Goal: Task Accomplishment & Management: Complete application form

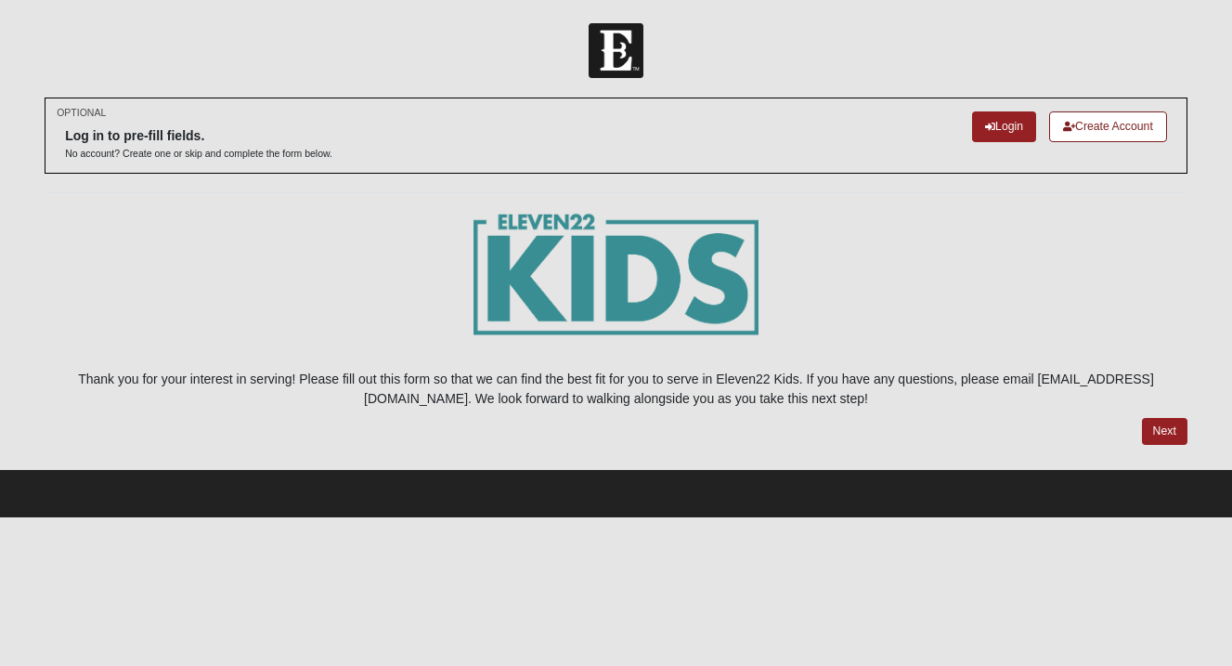
click at [1092, 127] on link "Create Account" at bounding box center [1108, 126] width 118 height 31
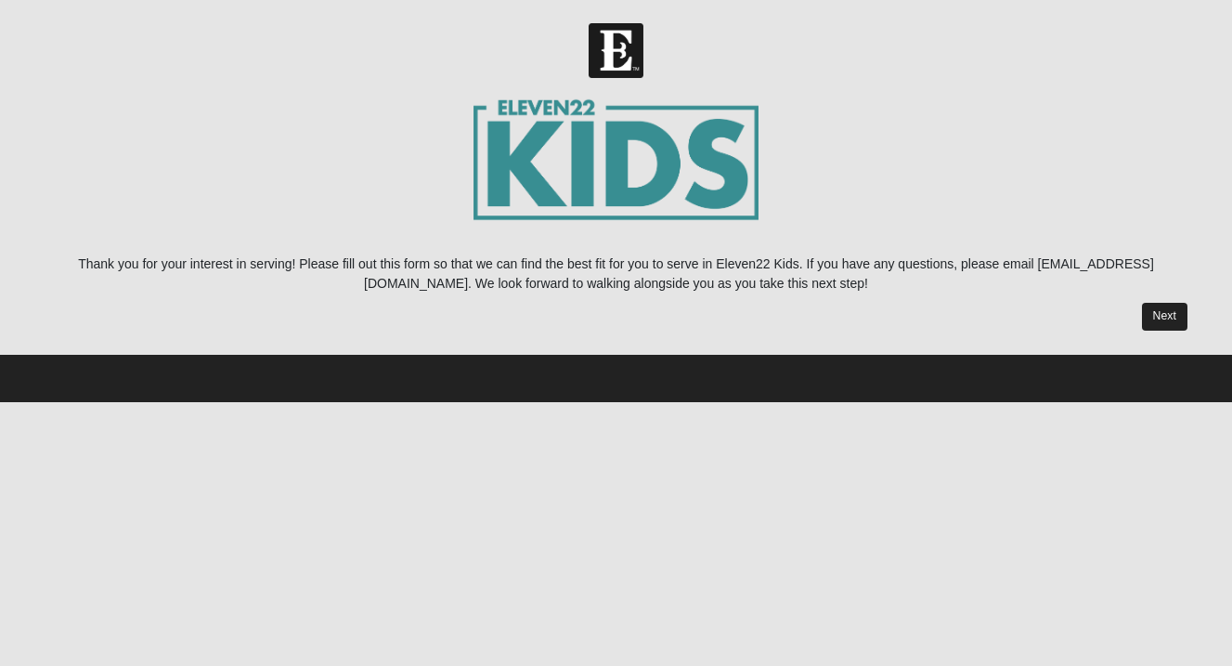
click at [1174, 317] on link "Next" at bounding box center [1165, 316] width 46 height 27
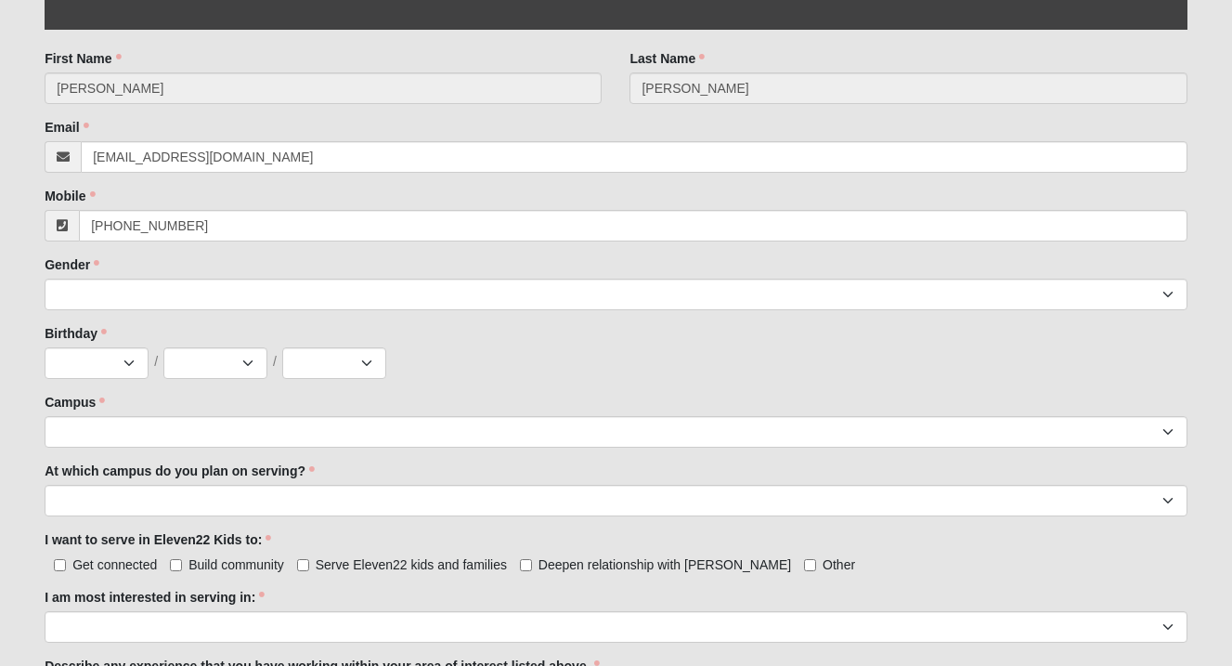
scroll to position [541, 0]
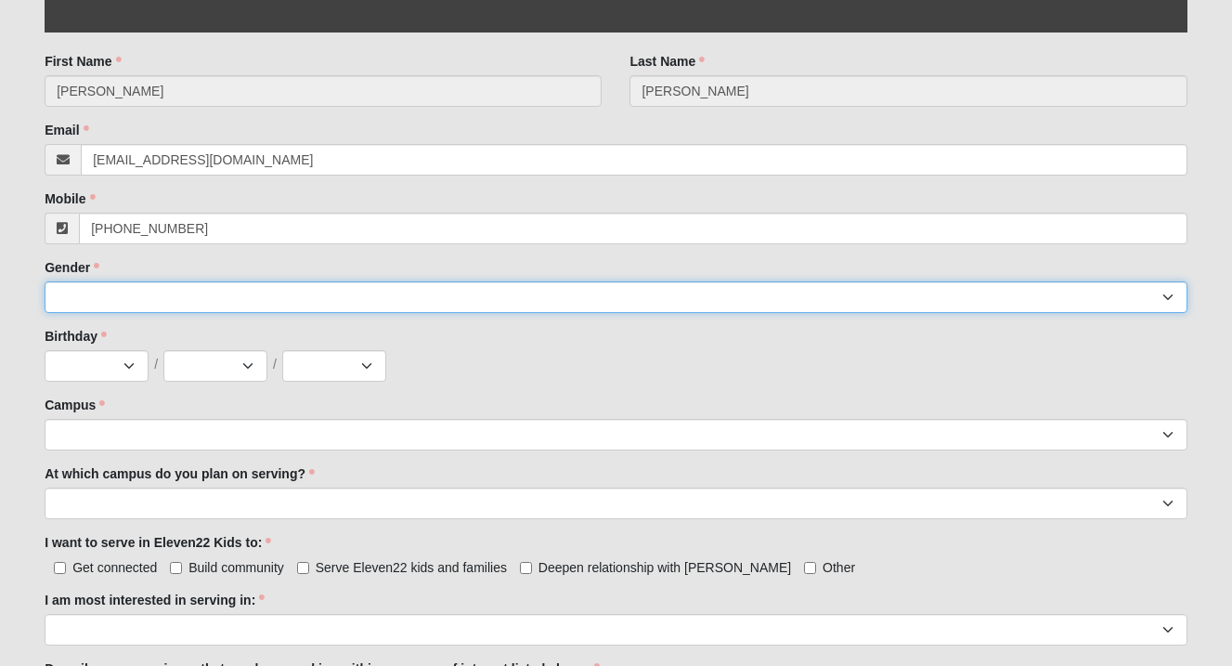
select select "2"
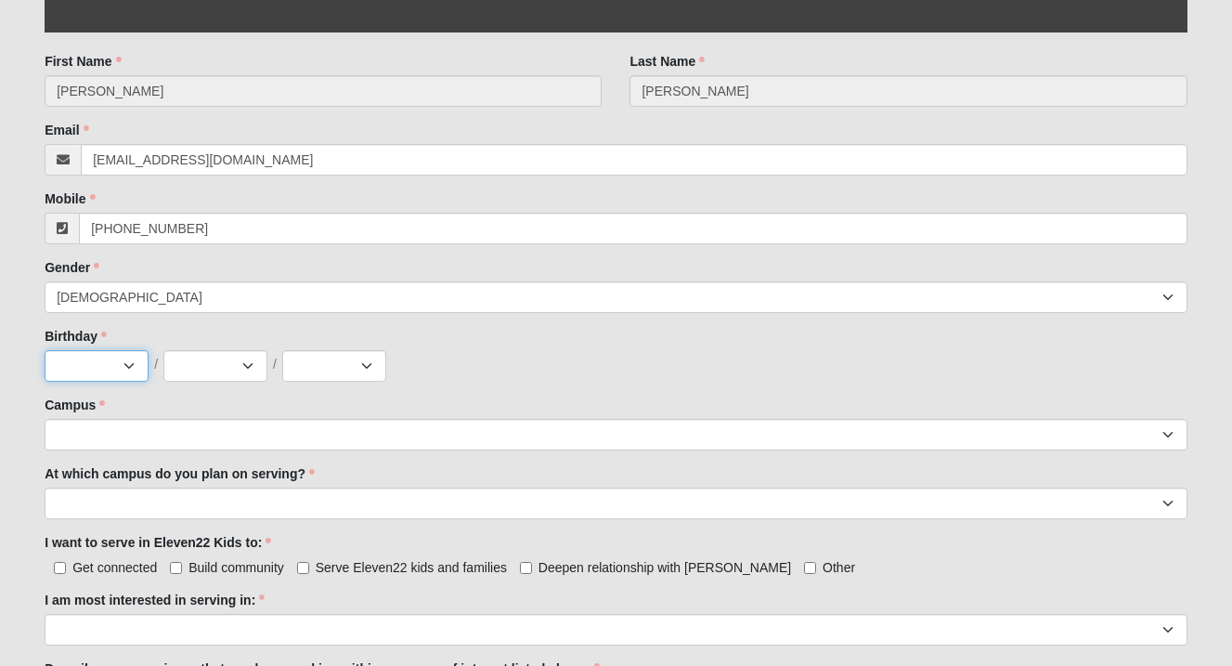
select select "8"
select select "6"
select select "1980"
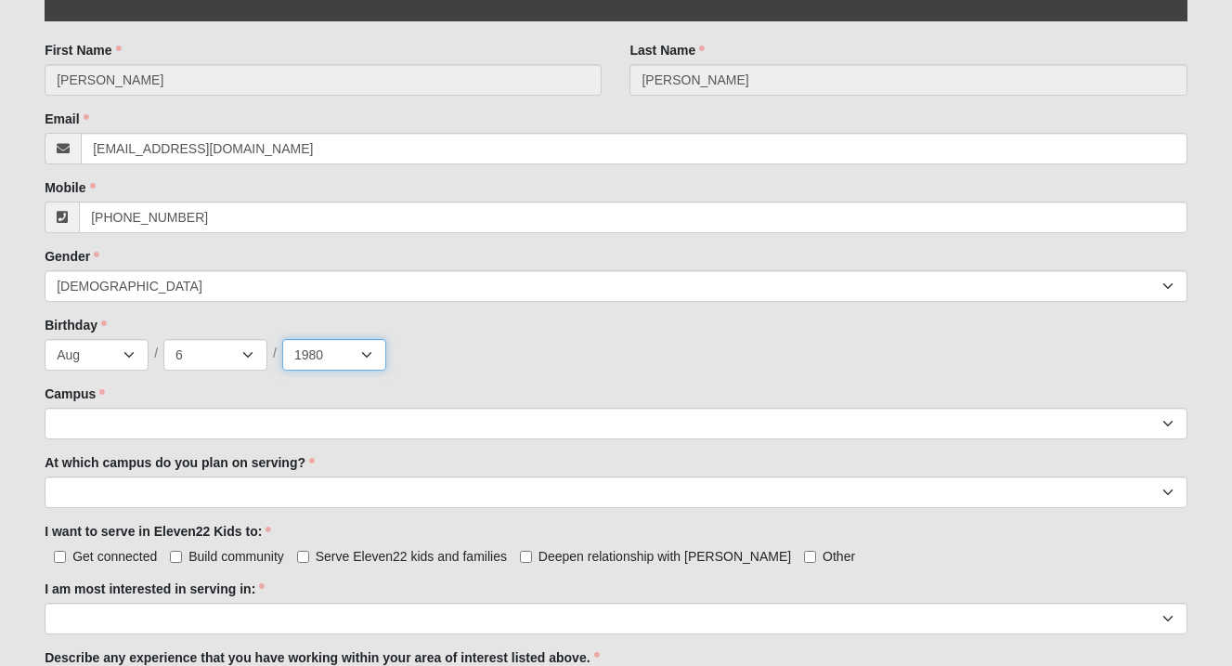
scroll to position [557, 0]
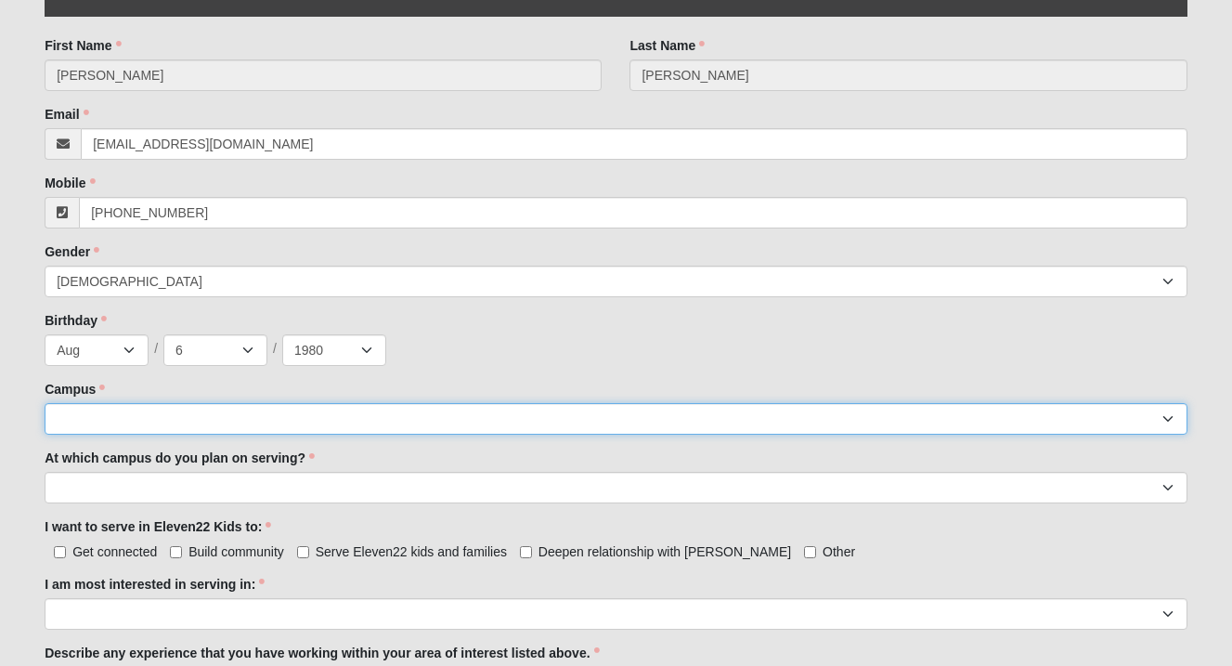
select select "19"
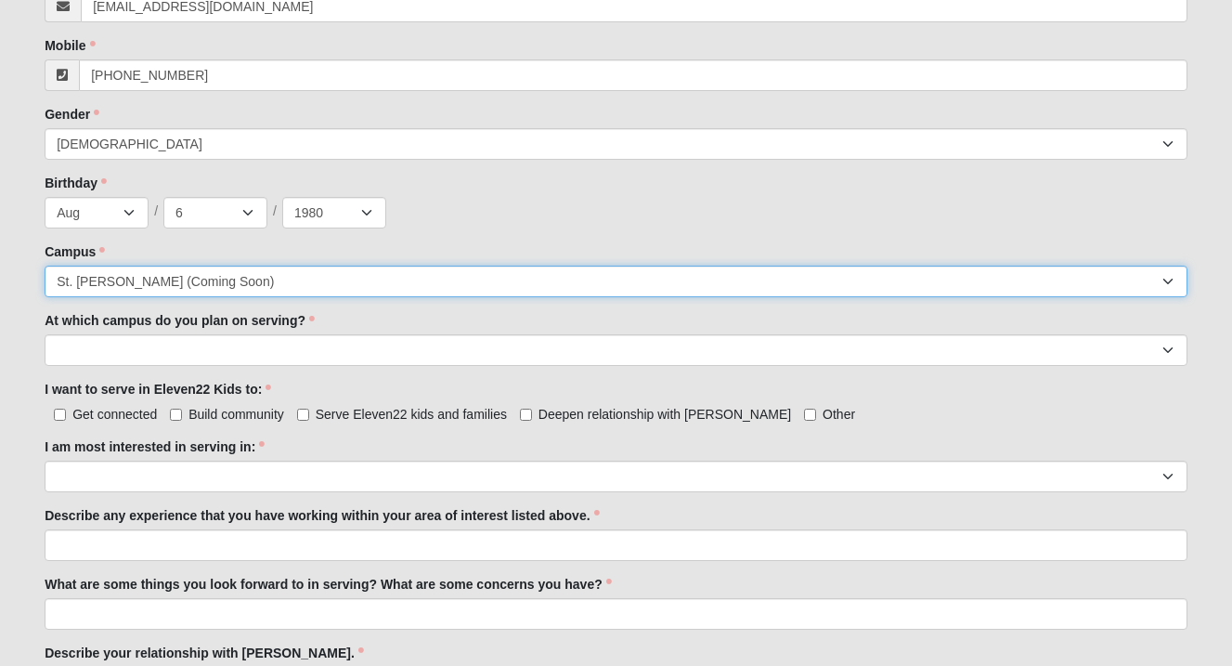
scroll to position [697, 0]
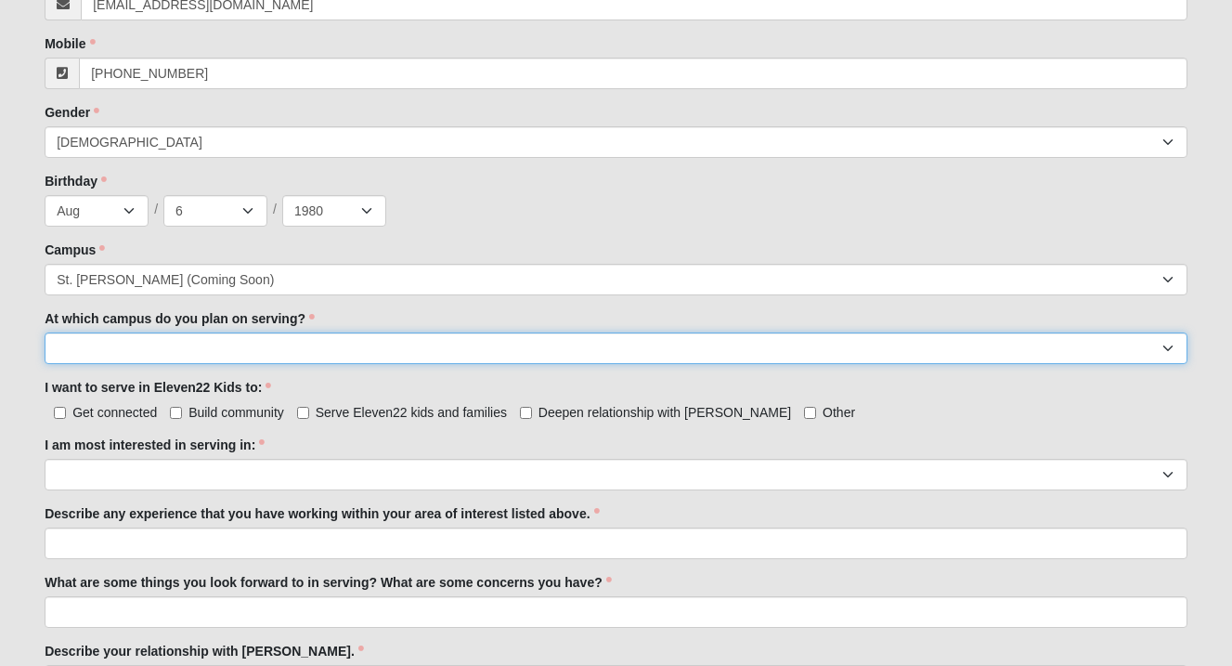
select select "[GEOGRAPHIC_DATA]"
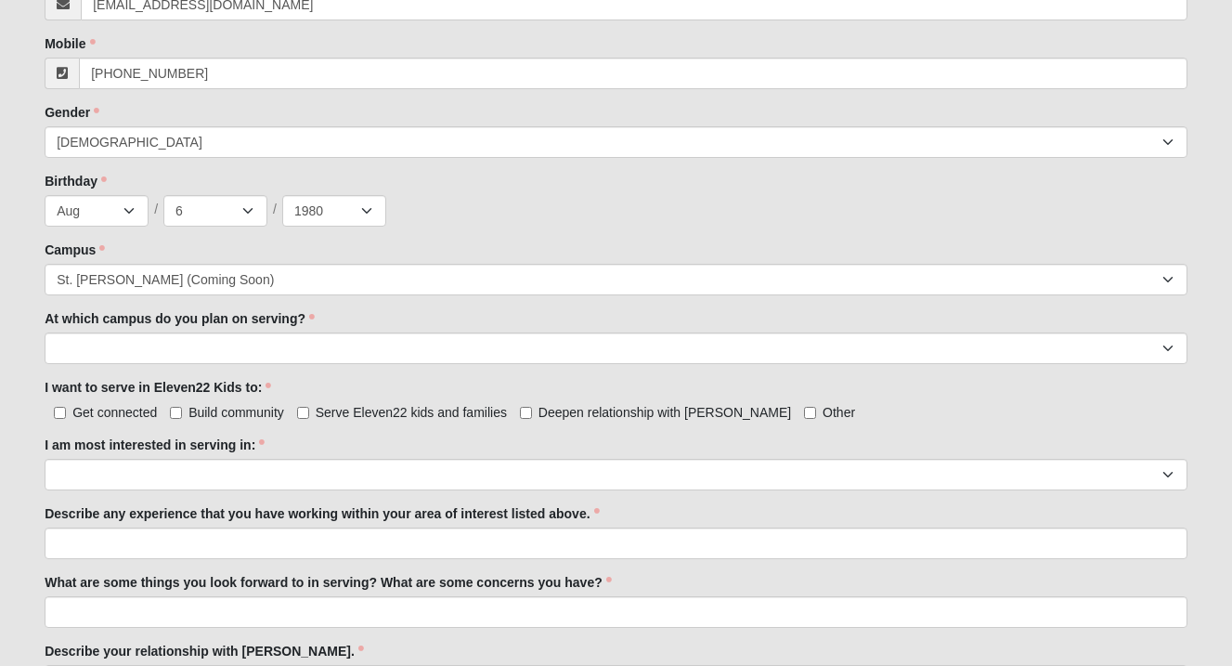
click at [59, 413] on input "Get connected" at bounding box center [60, 413] width 12 height 12
checkbox input "true"
click at [174, 410] on input "Build community" at bounding box center [176, 413] width 12 height 12
checkbox input "true"
click at [299, 408] on input "Serve Eleven22 kids and families" at bounding box center [303, 413] width 12 height 12
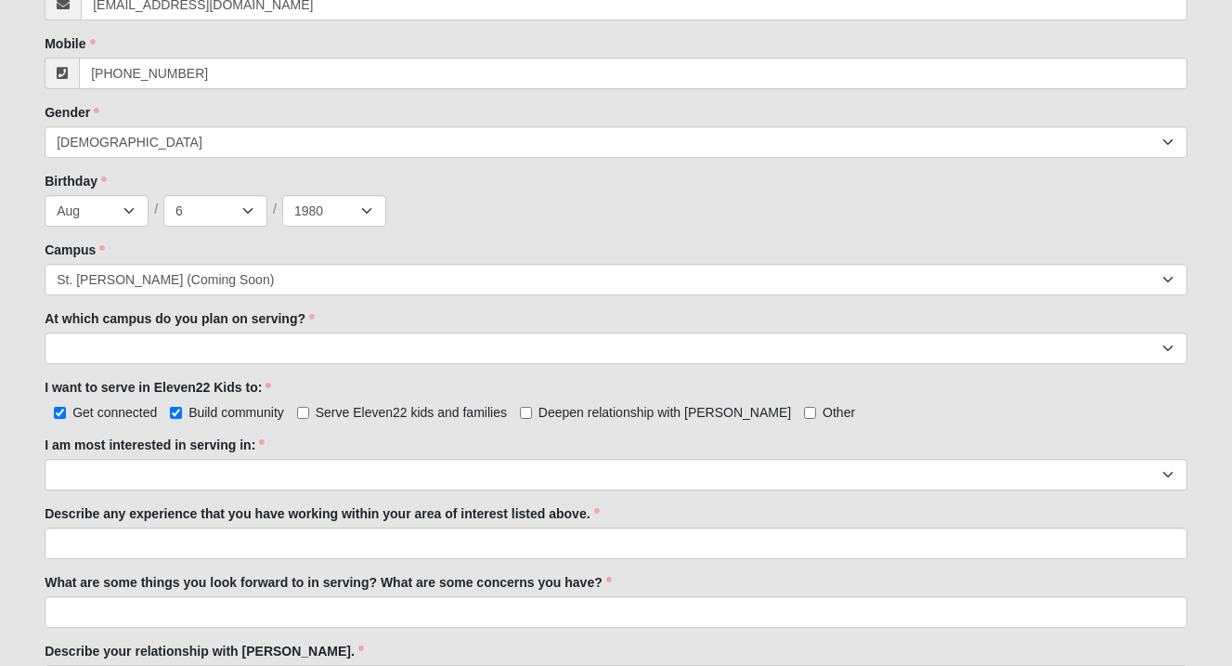
checkbox input "true"
click at [521, 411] on input "Deepen relationship with [PERSON_NAME]" at bounding box center [526, 413] width 12 height 12
checkbox input "true"
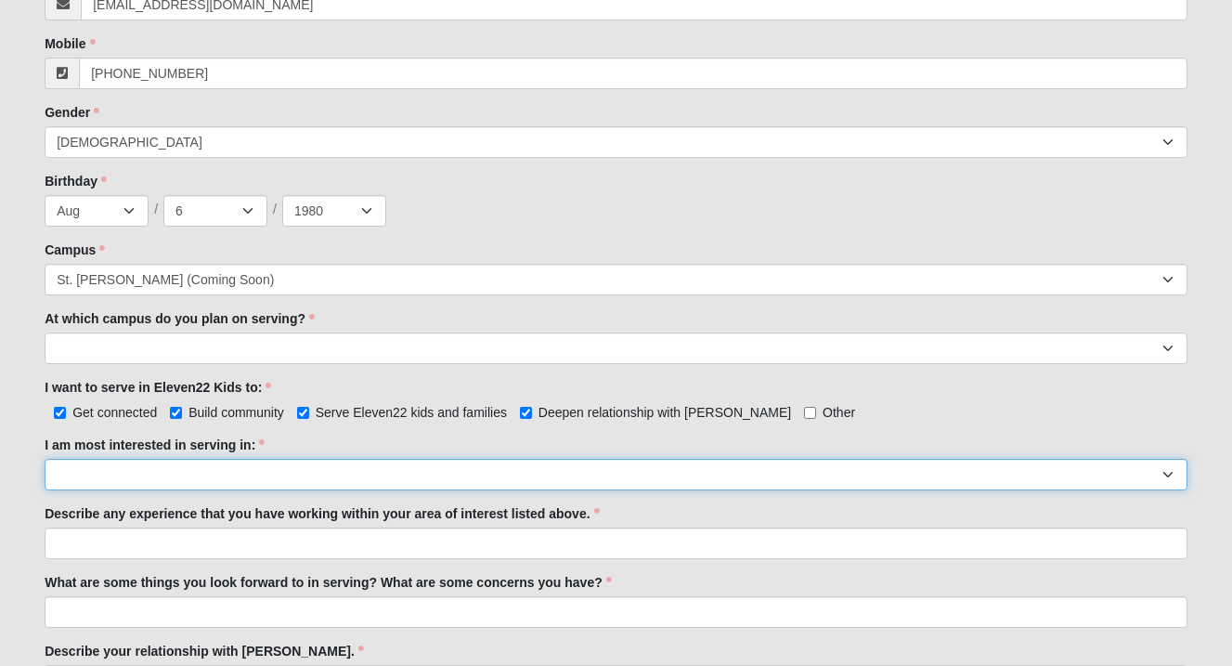
select select "Undecided"
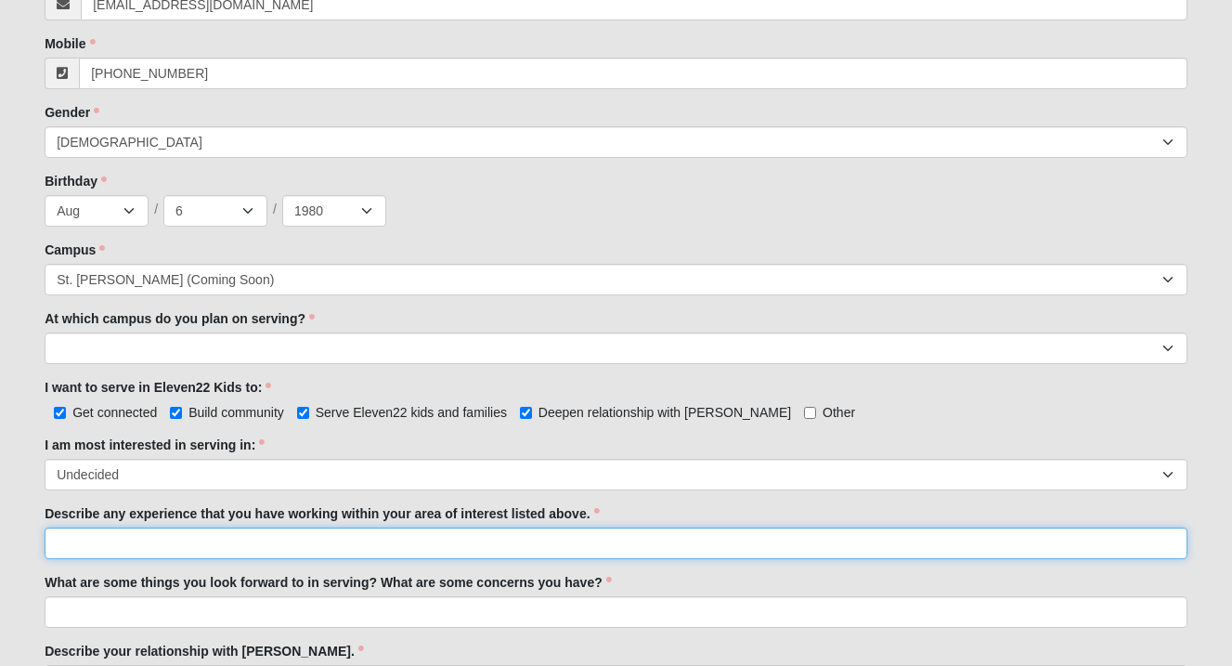
click at [101, 537] on input "Describe any experience that you have working within your area of interest list…" at bounding box center [616, 543] width 1143 height 32
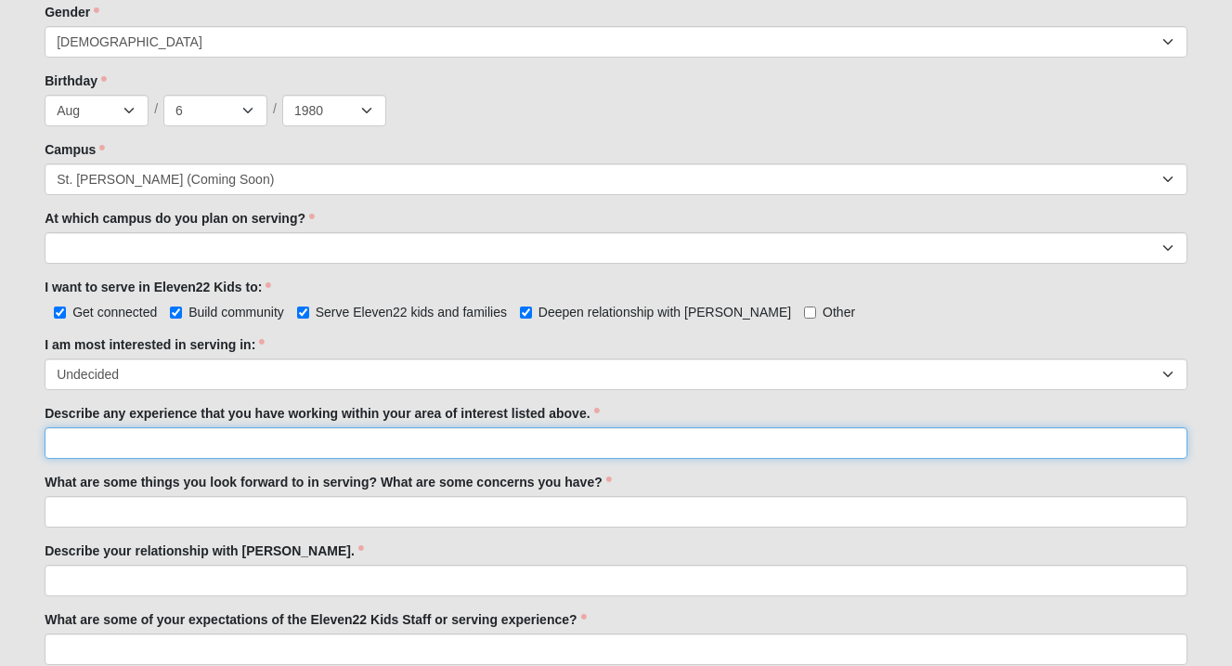
scroll to position [809, 0]
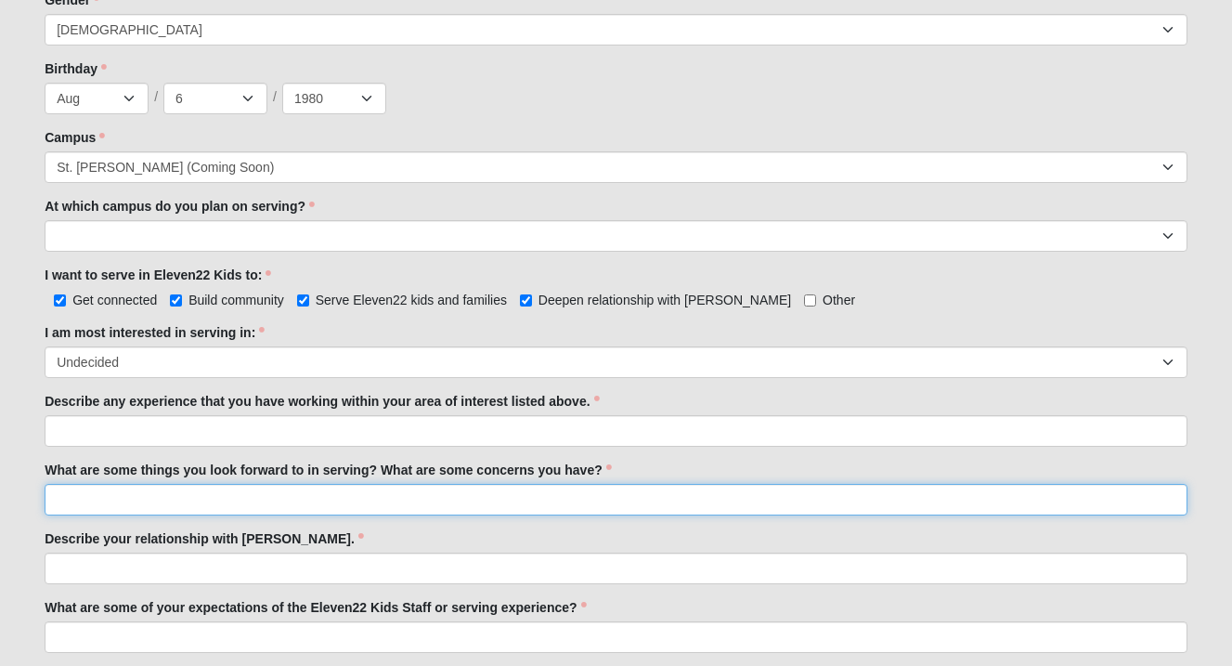
click at [97, 501] on input "What are some things you look forward to in serving? What are some concerns you…" at bounding box center [616, 500] width 1143 height 32
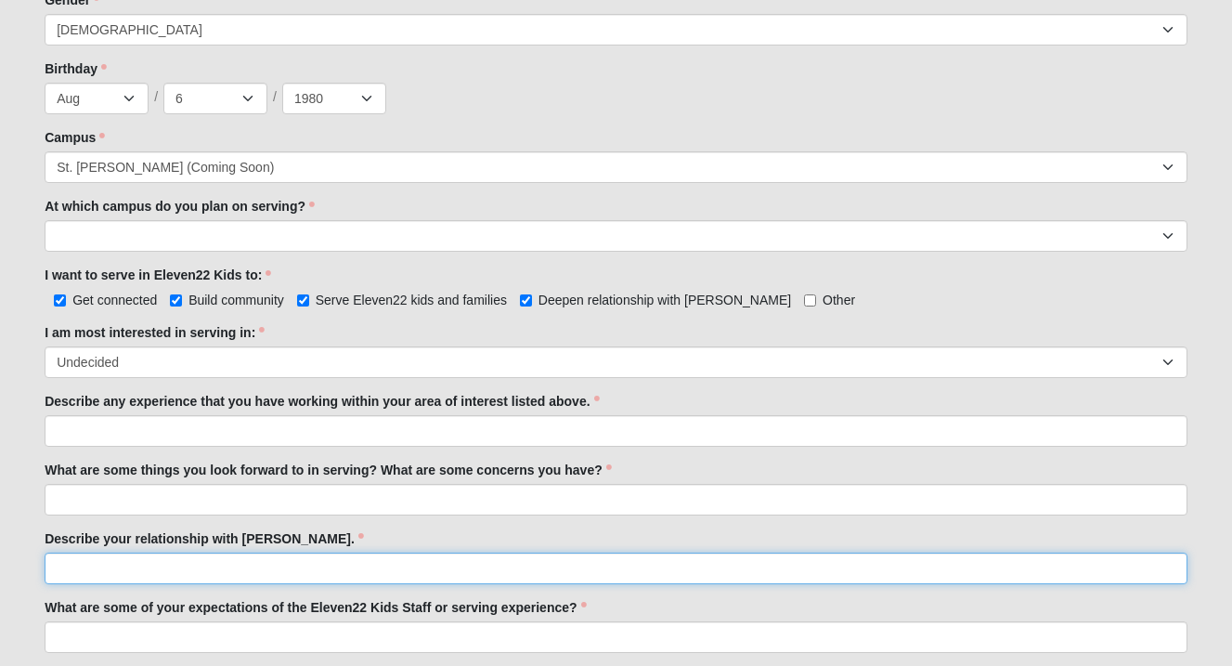
click at [289, 563] on input "Describe your relationship with [PERSON_NAME]." at bounding box center [616, 569] width 1143 height 32
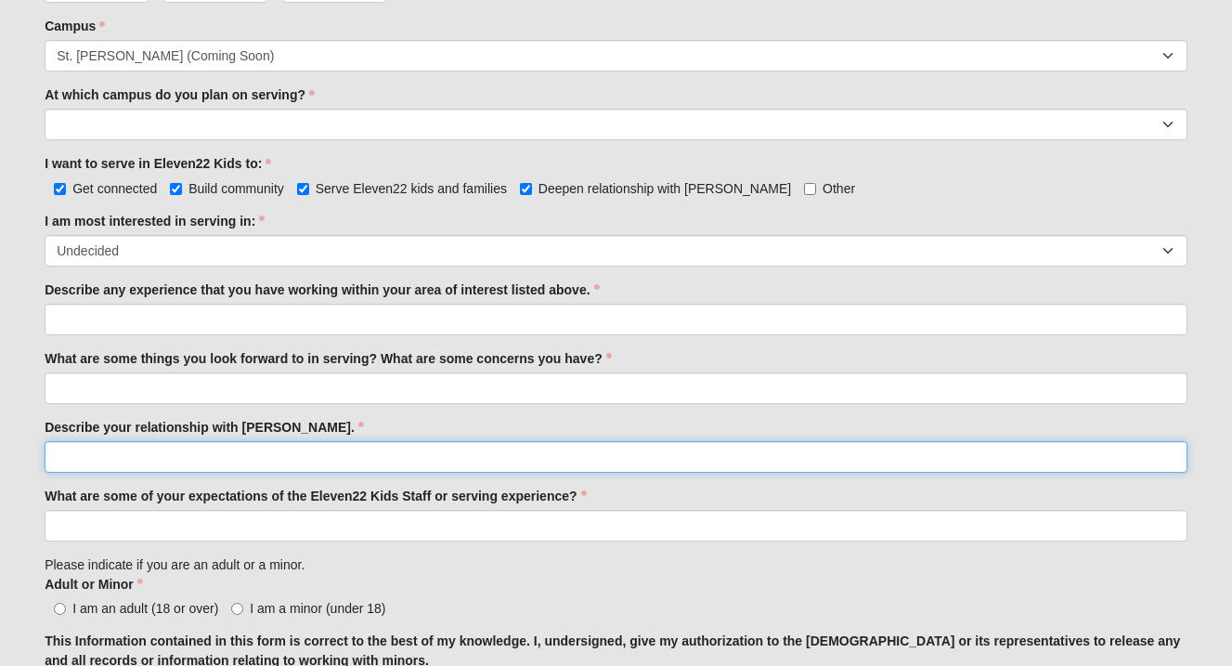
scroll to position [921, 0]
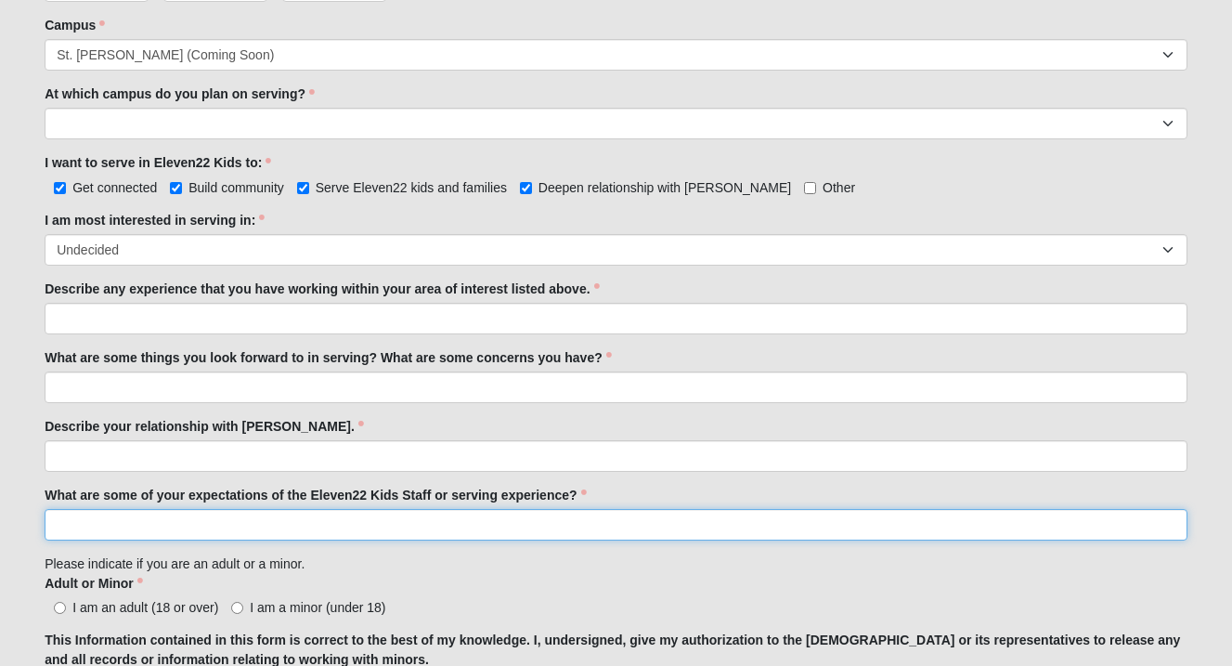
click at [293, 528] on input "What are some of your expectations of the Eleven22 Kids Staff or serving experi…" at bounding box center [616, 525] width 1143 height 32
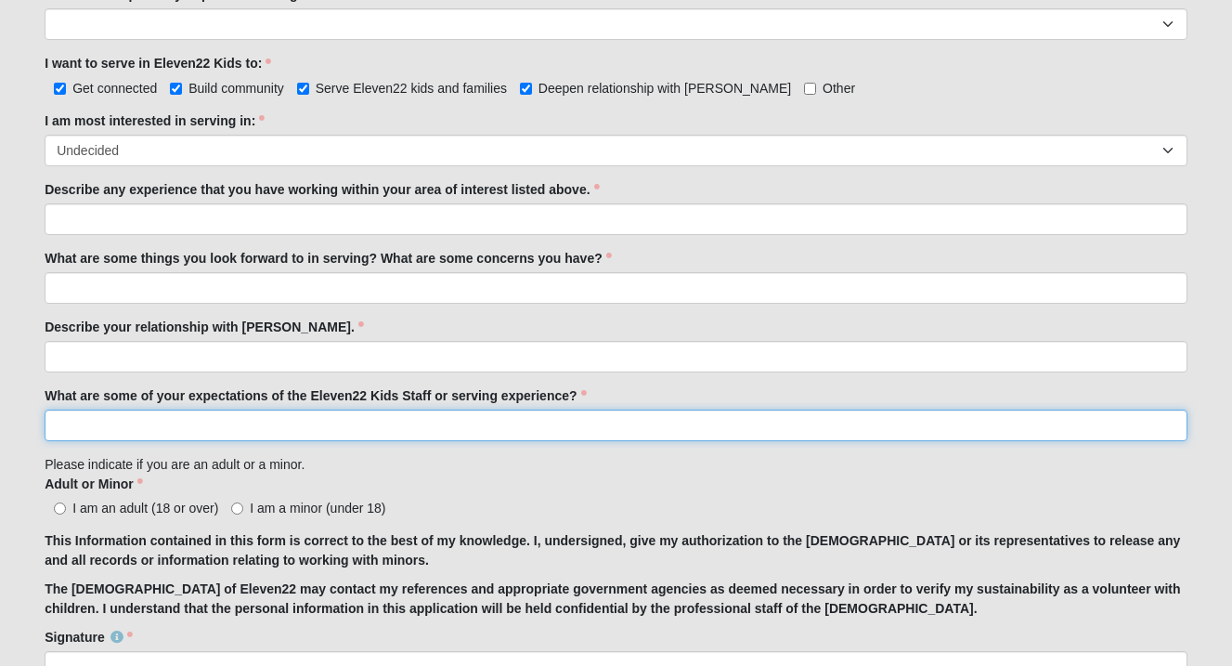
scroll to position [1025, 0]
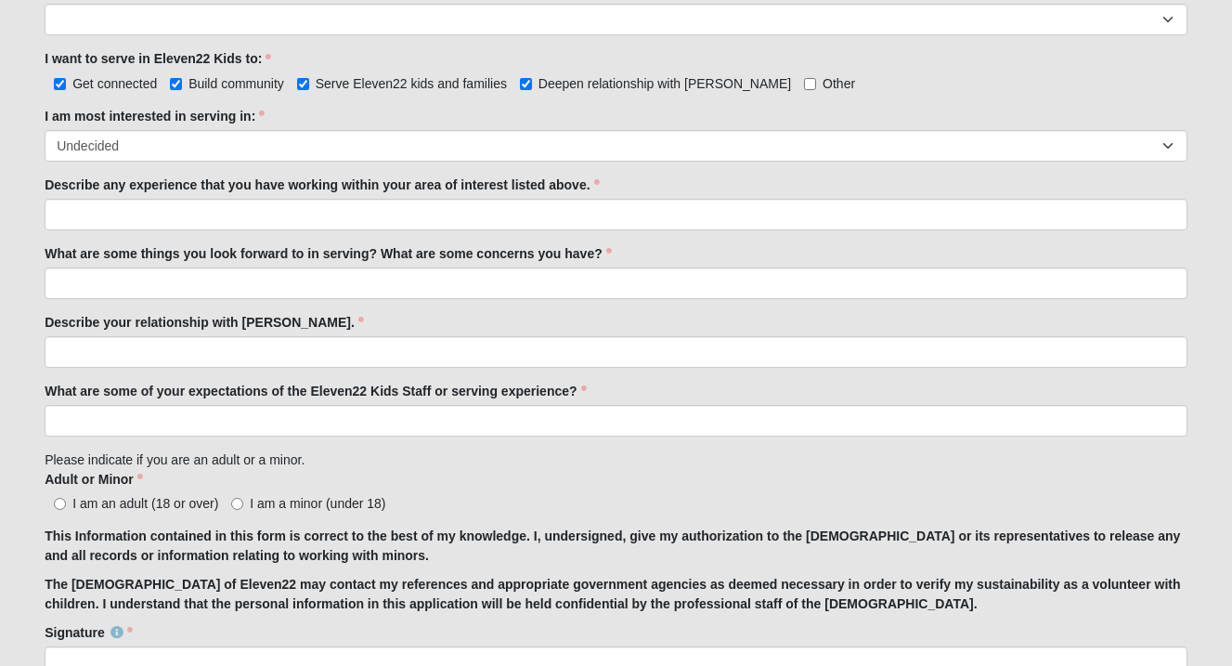
click at [59, 503] on input "I am an adult (18 or over)" at bounding box center [60, 504] width 12 height 12
radio input "true"
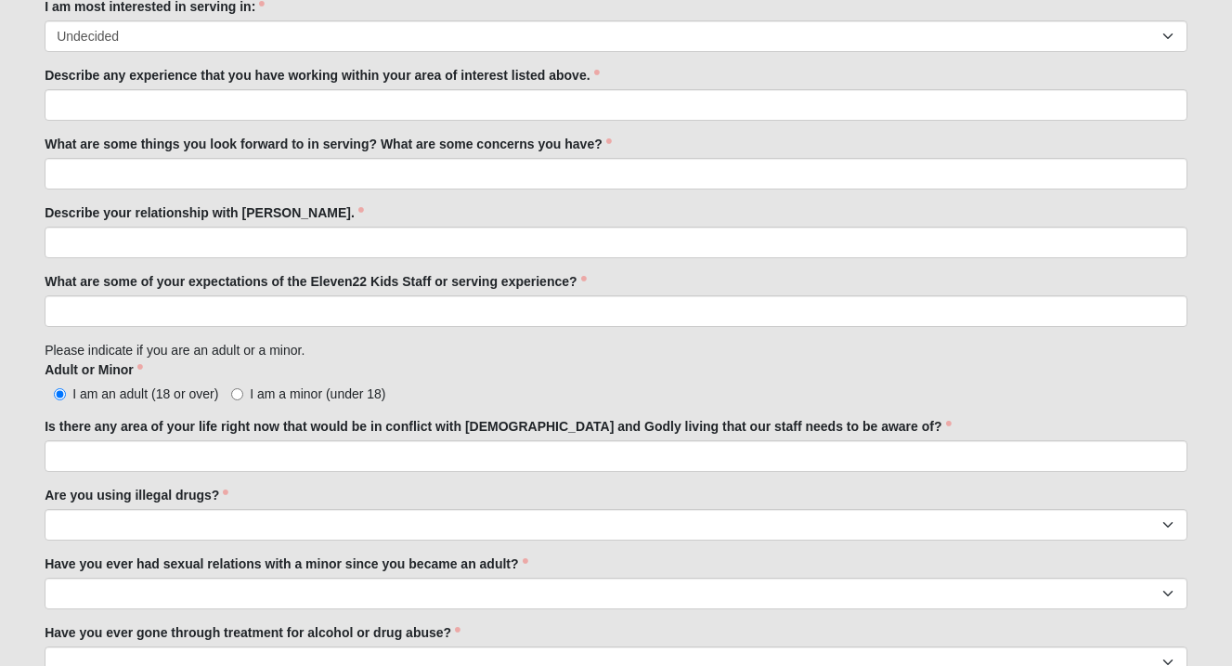
scroll to position [1139, 0]
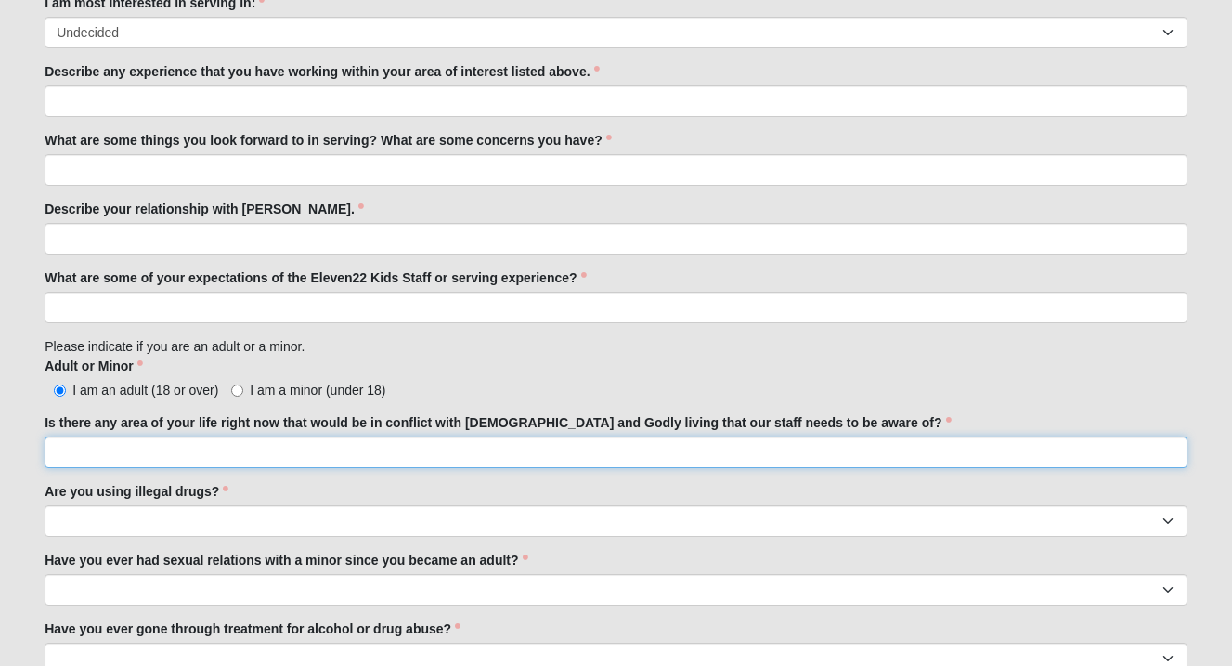
click at [156, 456] on input "Is there any area of your life right now that would be in conflict with [DEMOGR…" at bounding box center [616, 452] width 1143 height 32
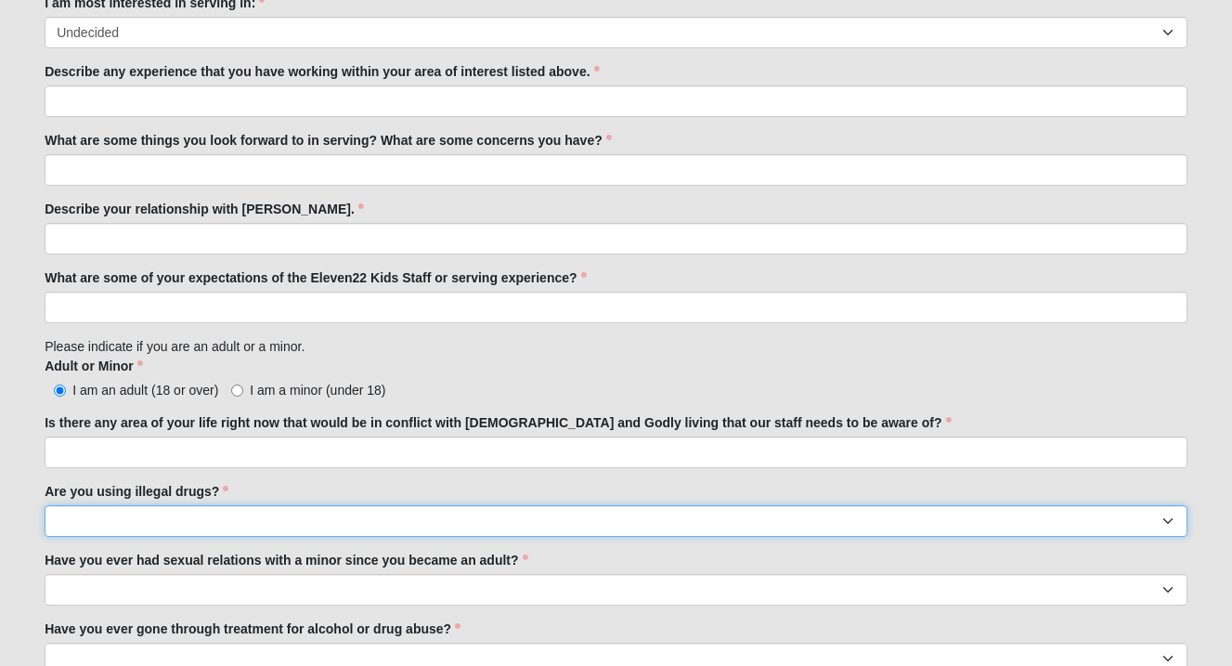
select select "No"
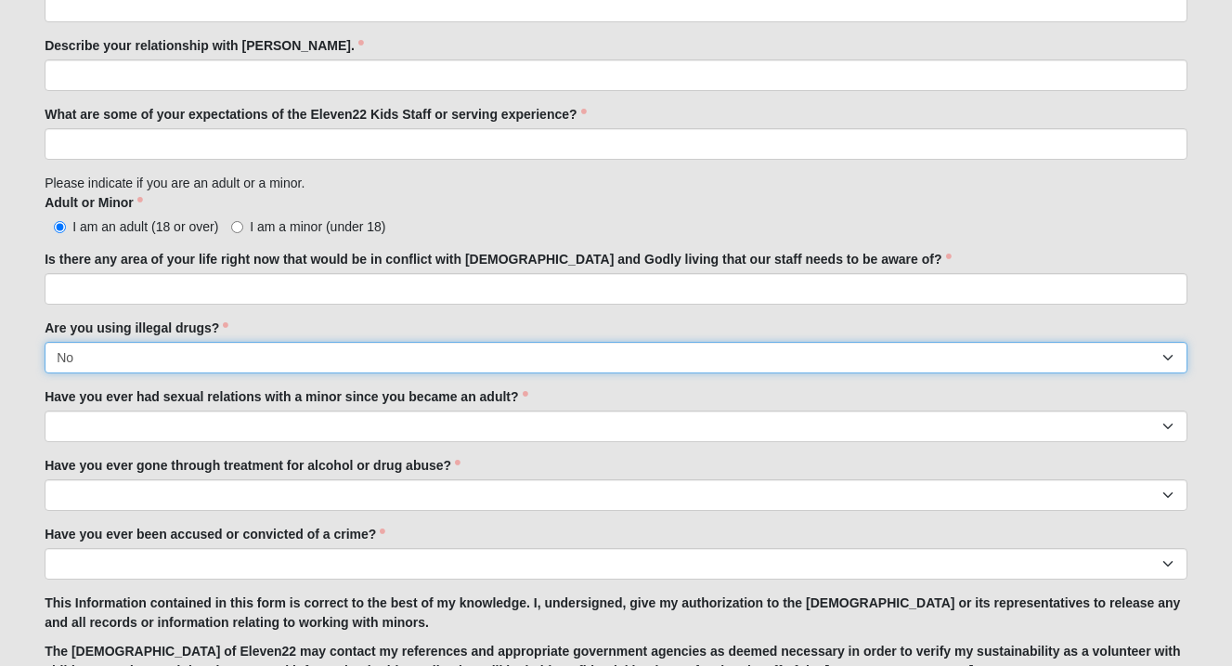
scroll to position [1304, 0]
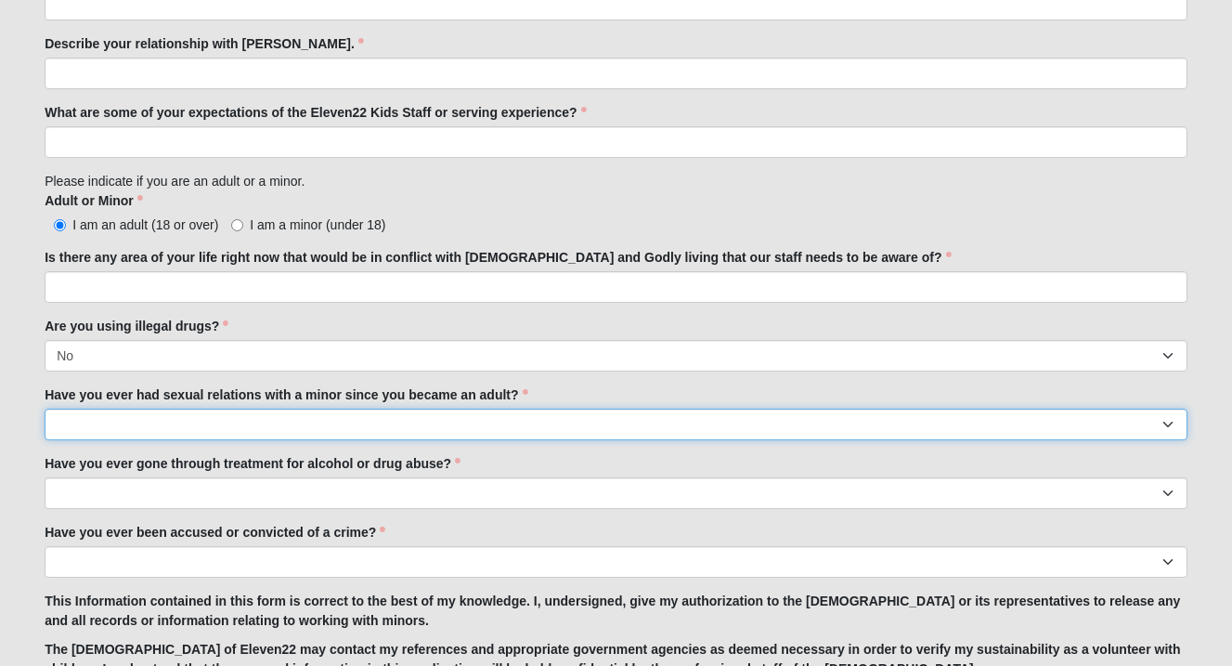
select select "No"
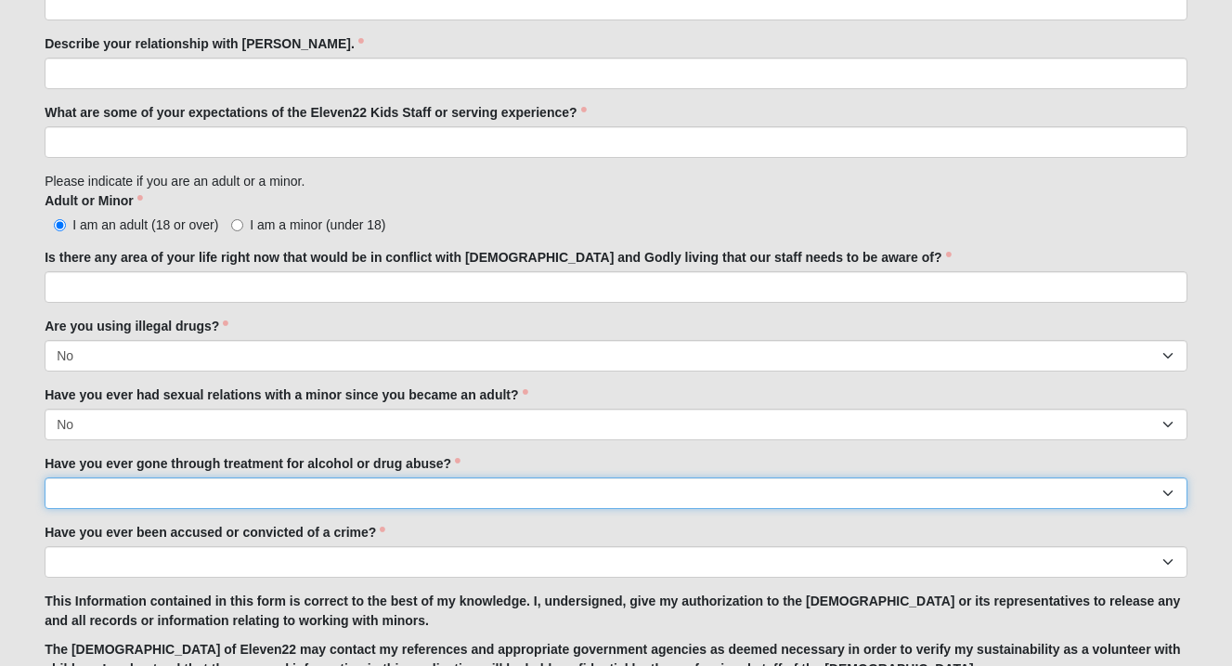
select select "No"
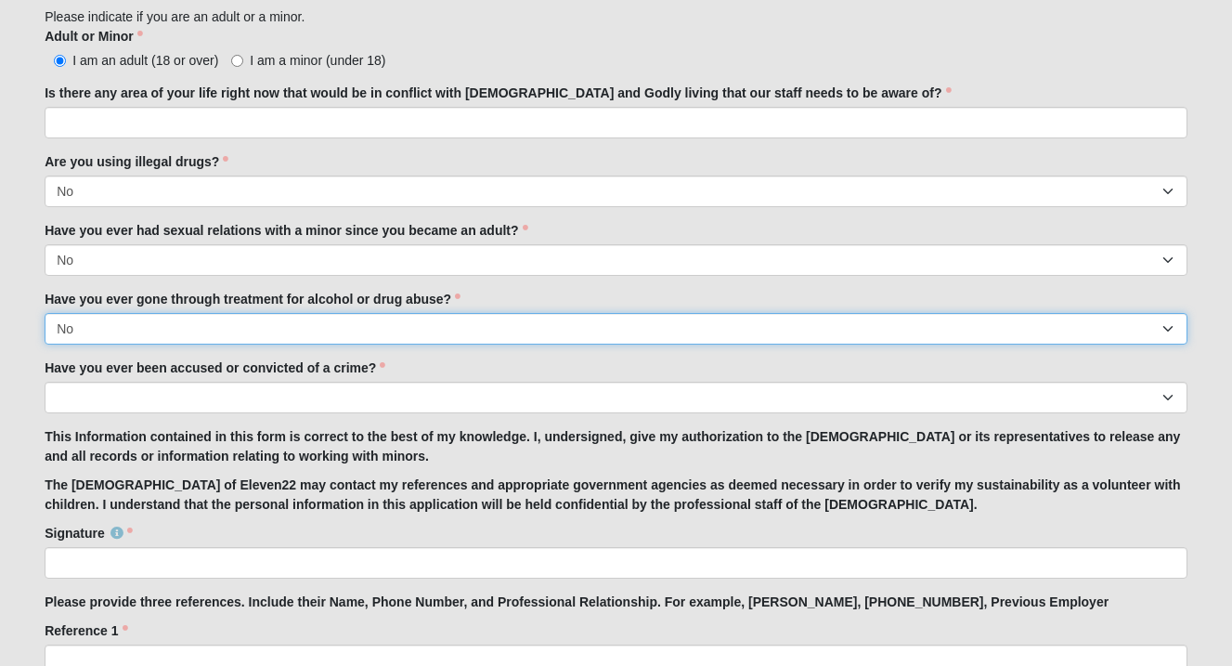
scroll to position [1469, 0]
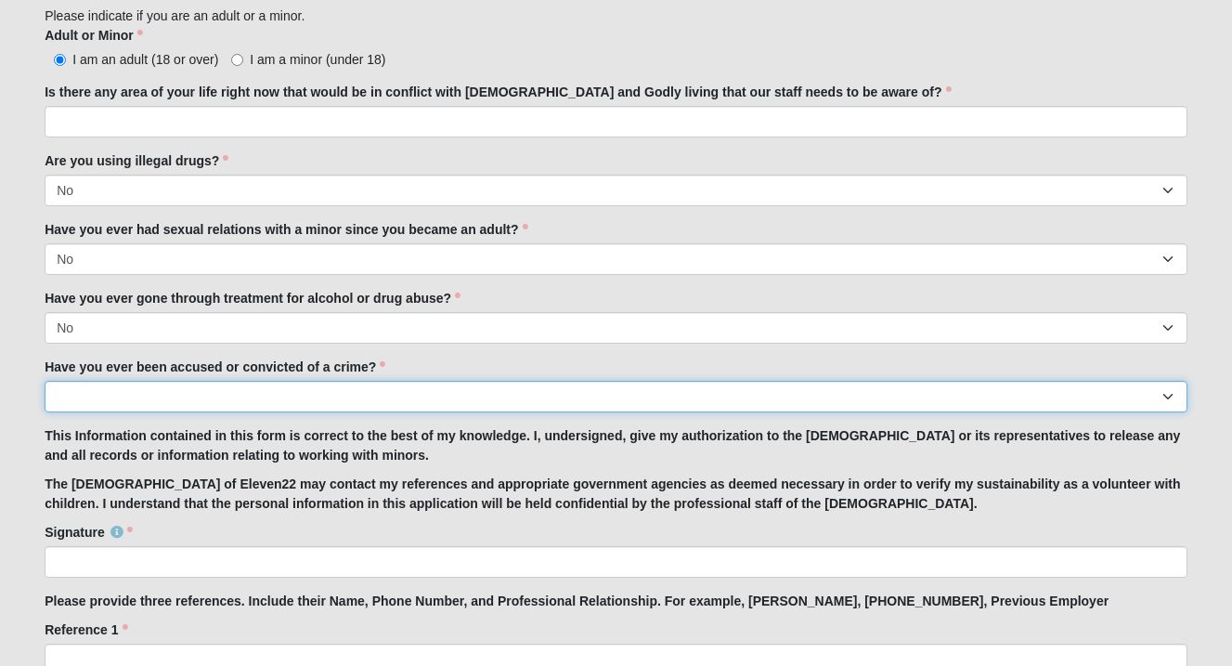
select select "No"
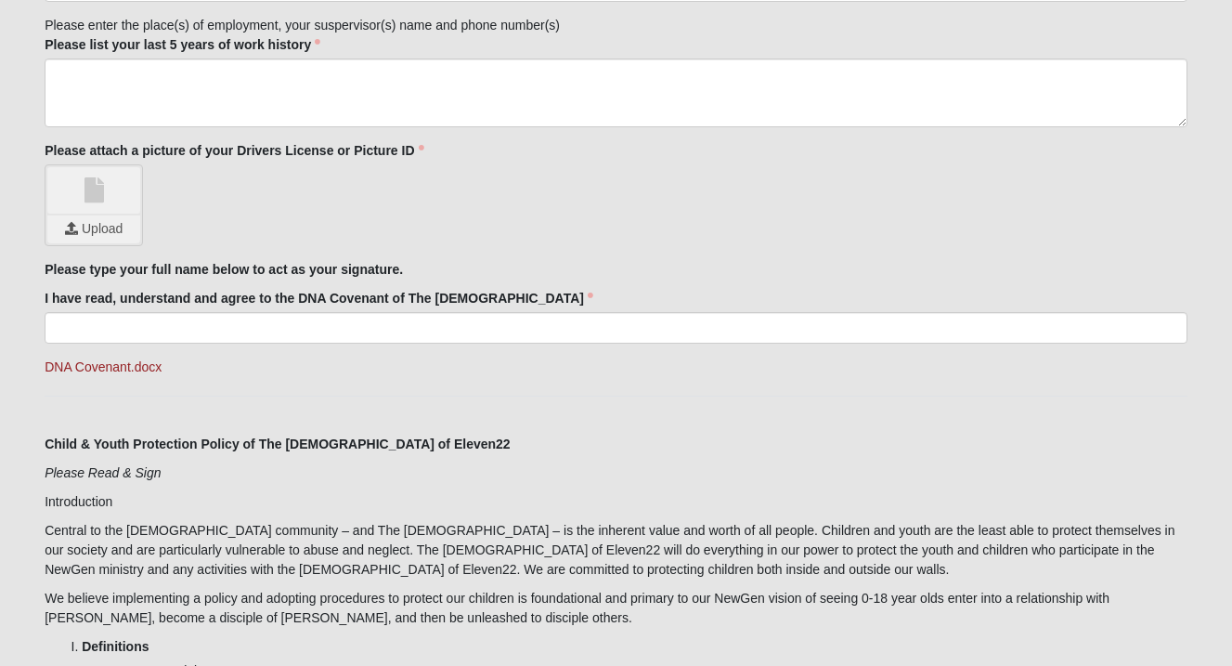
scroll to position [2279, 0]
click at [59, 370] on link "DNA Covenant.docx" at bounding box center [103, 367] width 117 height 15
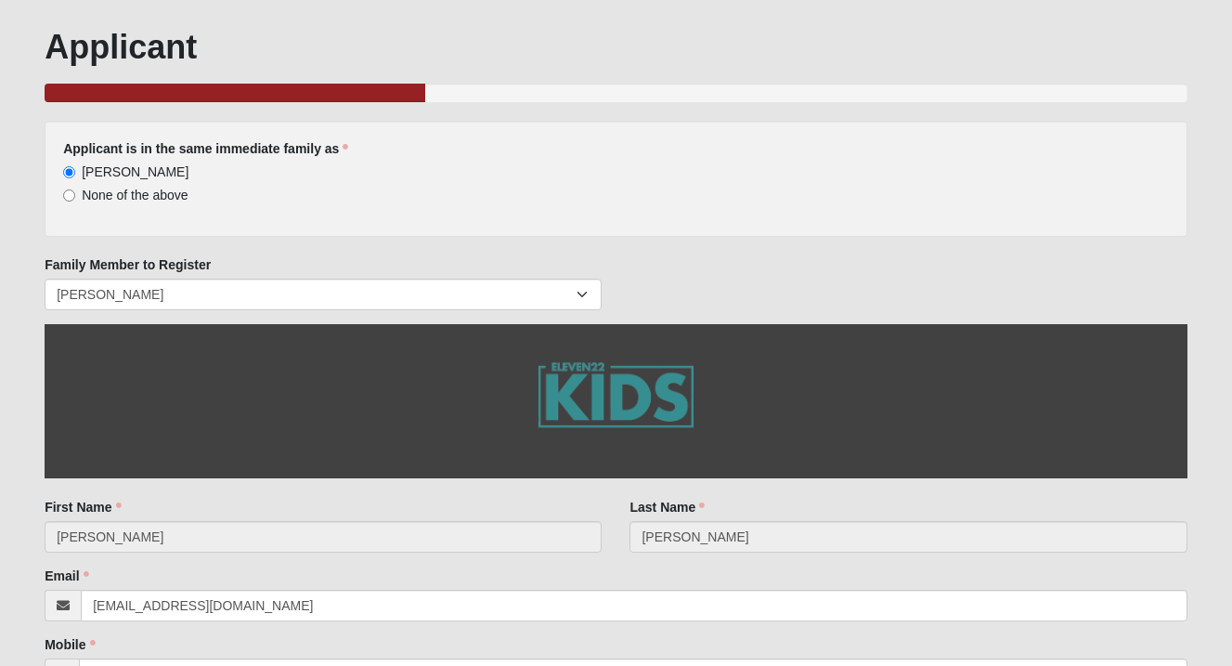
scroll to position [92, 0]
